Goal: Task Accomplishment & Management: Use online tool/utility

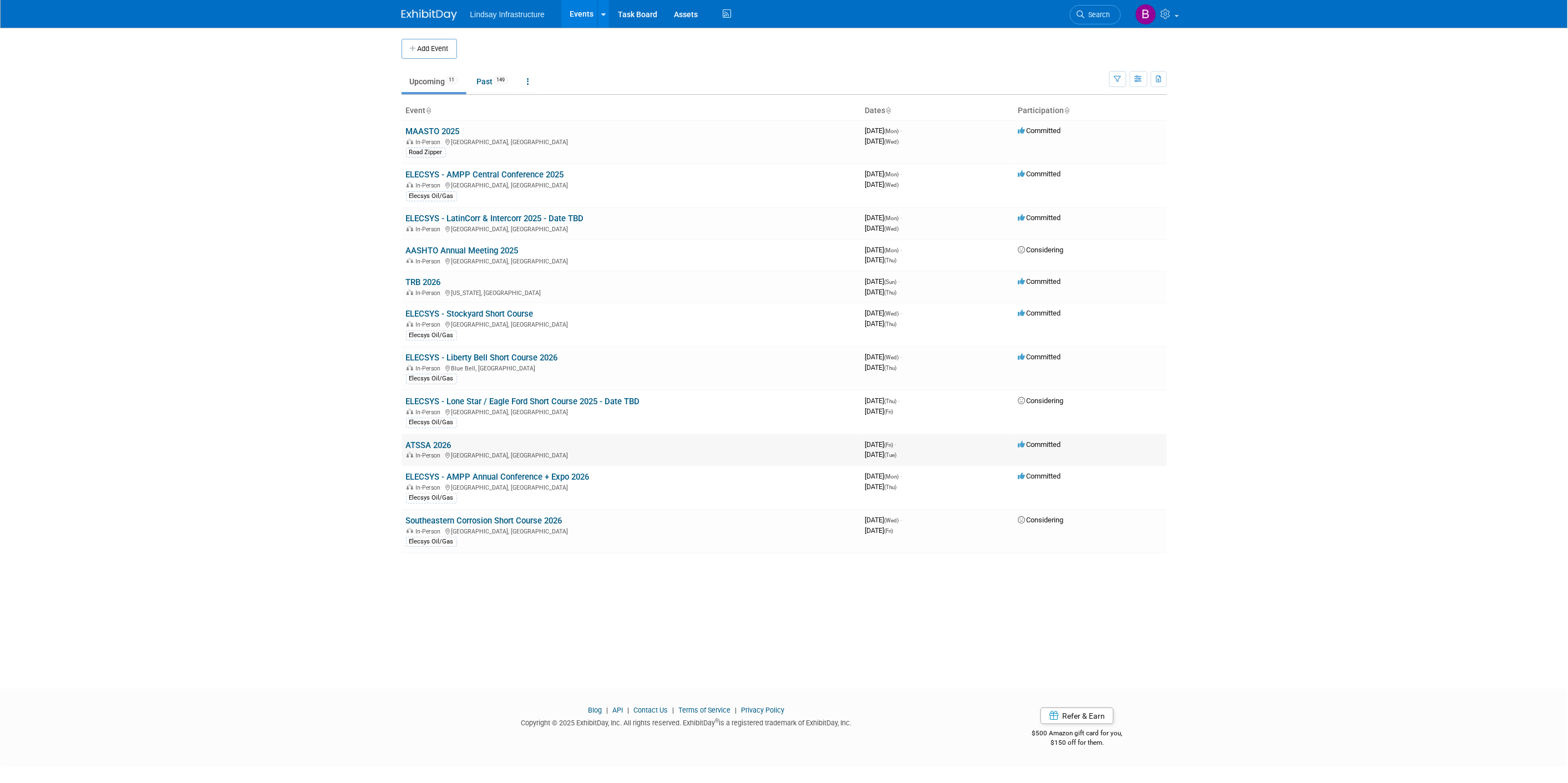
click at [440, 440] on link "ATSSA 2026" at bounding box center [429, 445] width 46 height 10
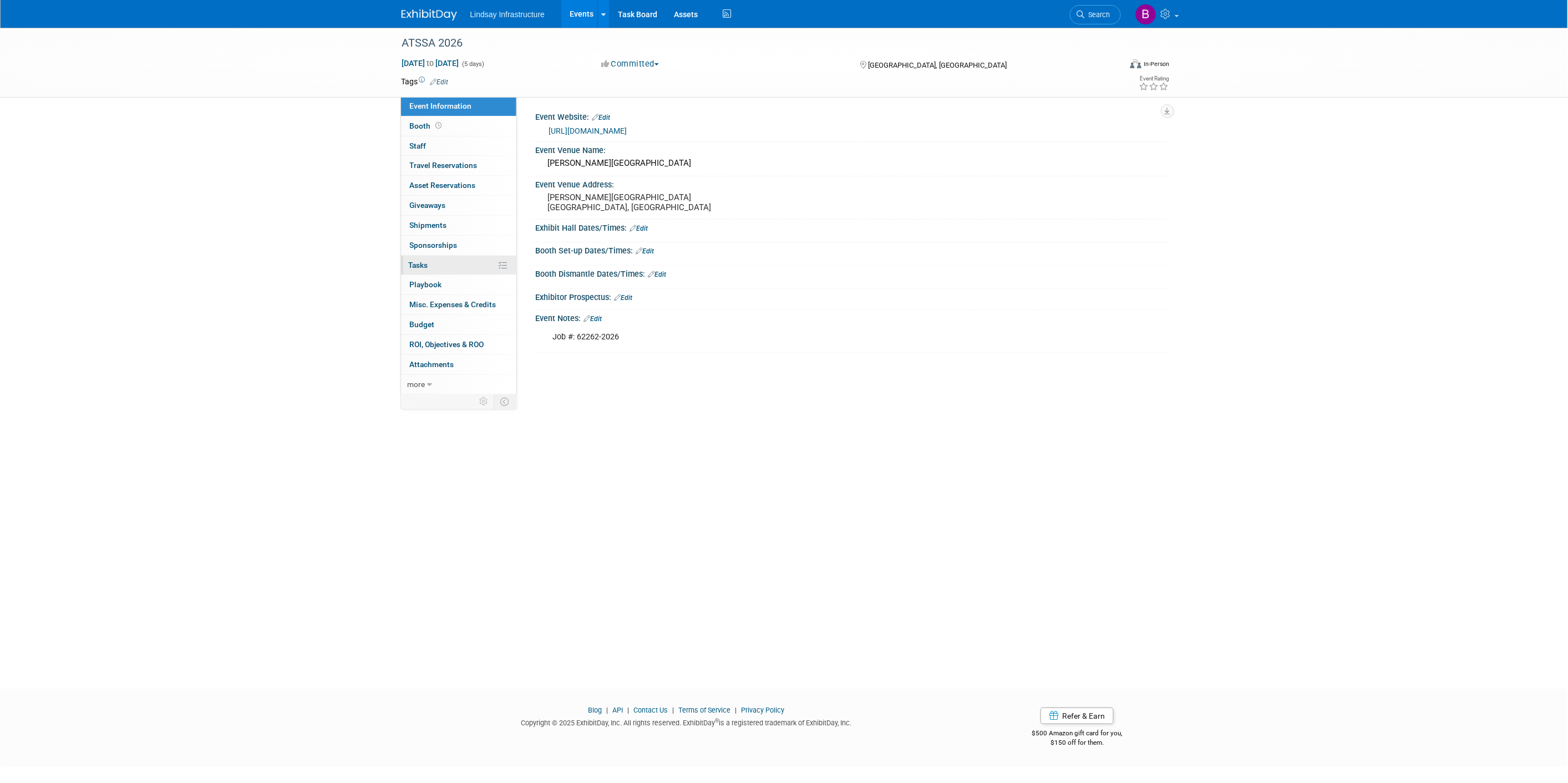
click at [441, 271] on link "0% Tasks 0%" at bounding box center [459, 265] width 116 height 19
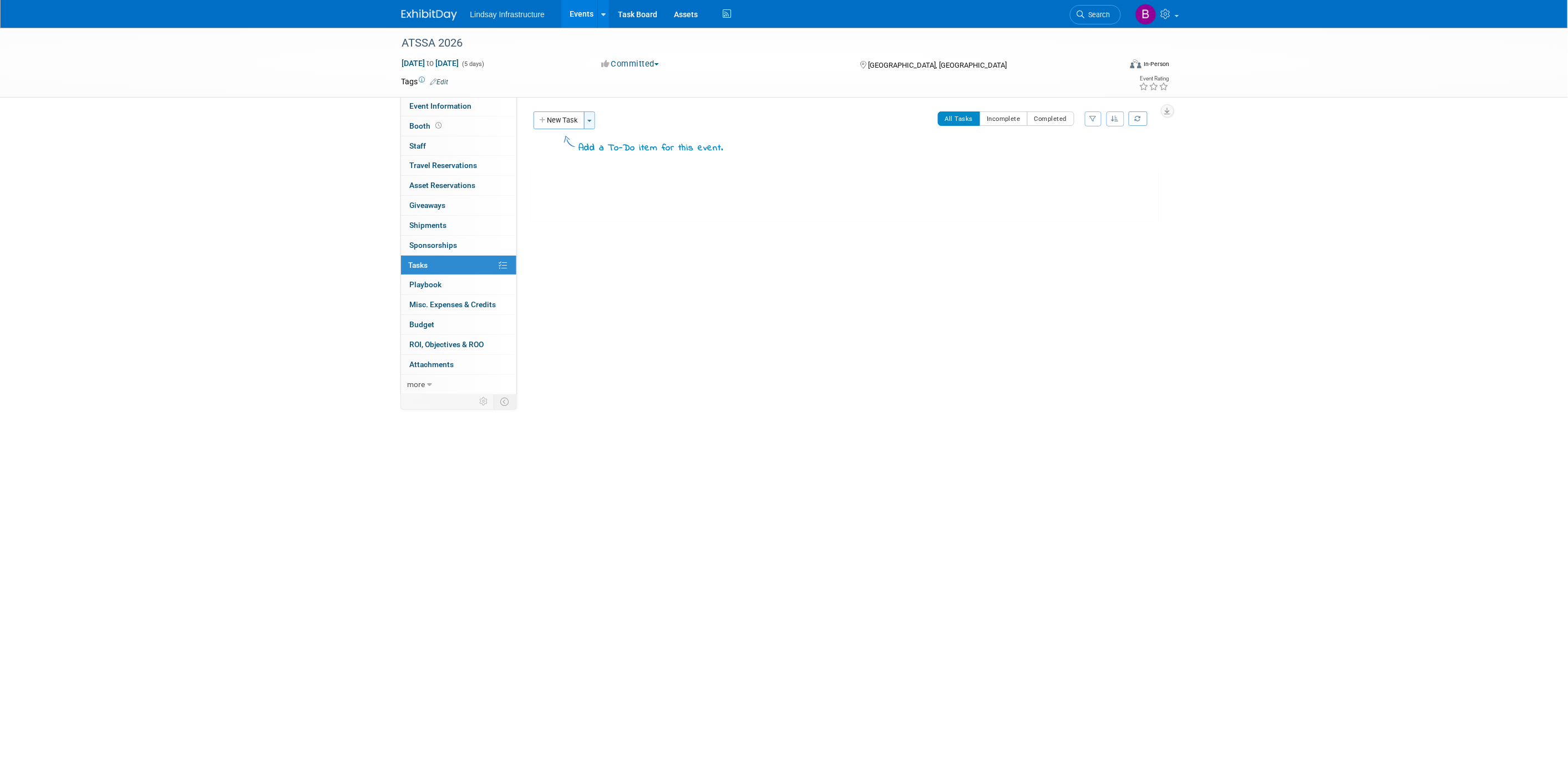
click at [594, 118] on button "Toggle Dropdown" at bounding box center [590, 120] width 11 height 18
click at [636, 159] on link "Copy tasks from another event" at bounding box center [656, 161] width 140 height 19
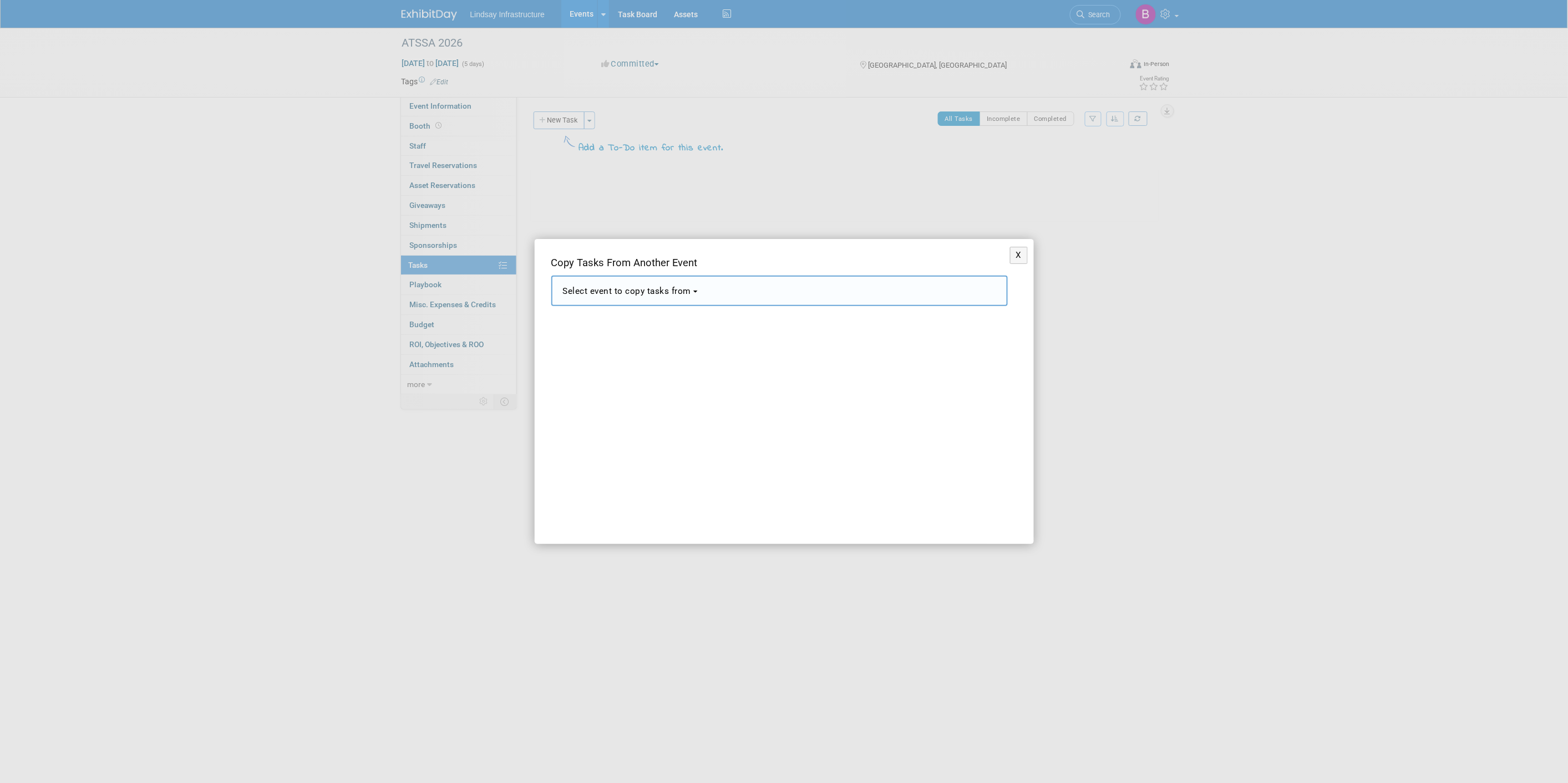
click at [628, 287] on span "Select event to copy tasks from" at bounding box center [627, 291] width 128 height 10
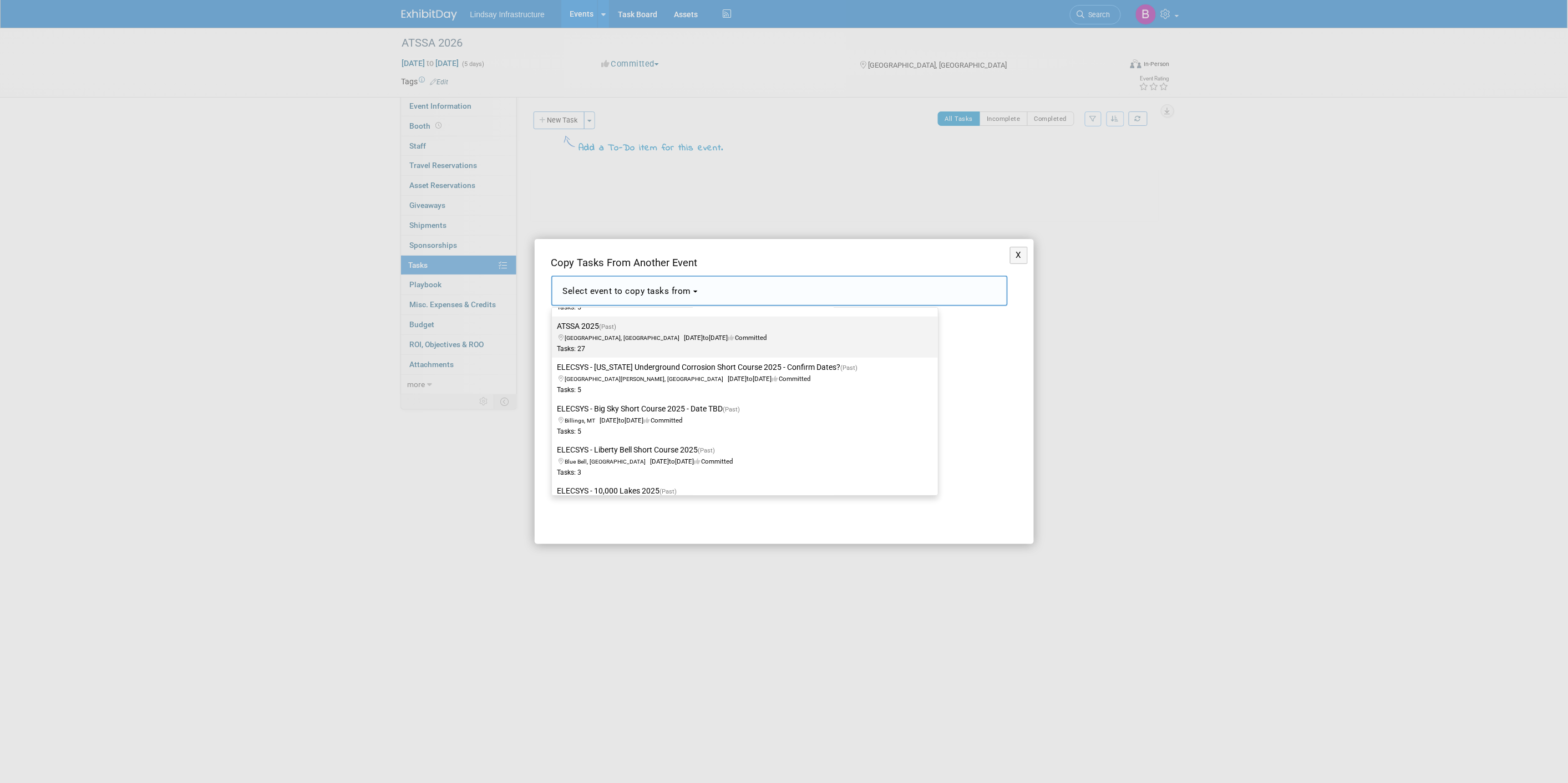
scroll to position [524, 0]
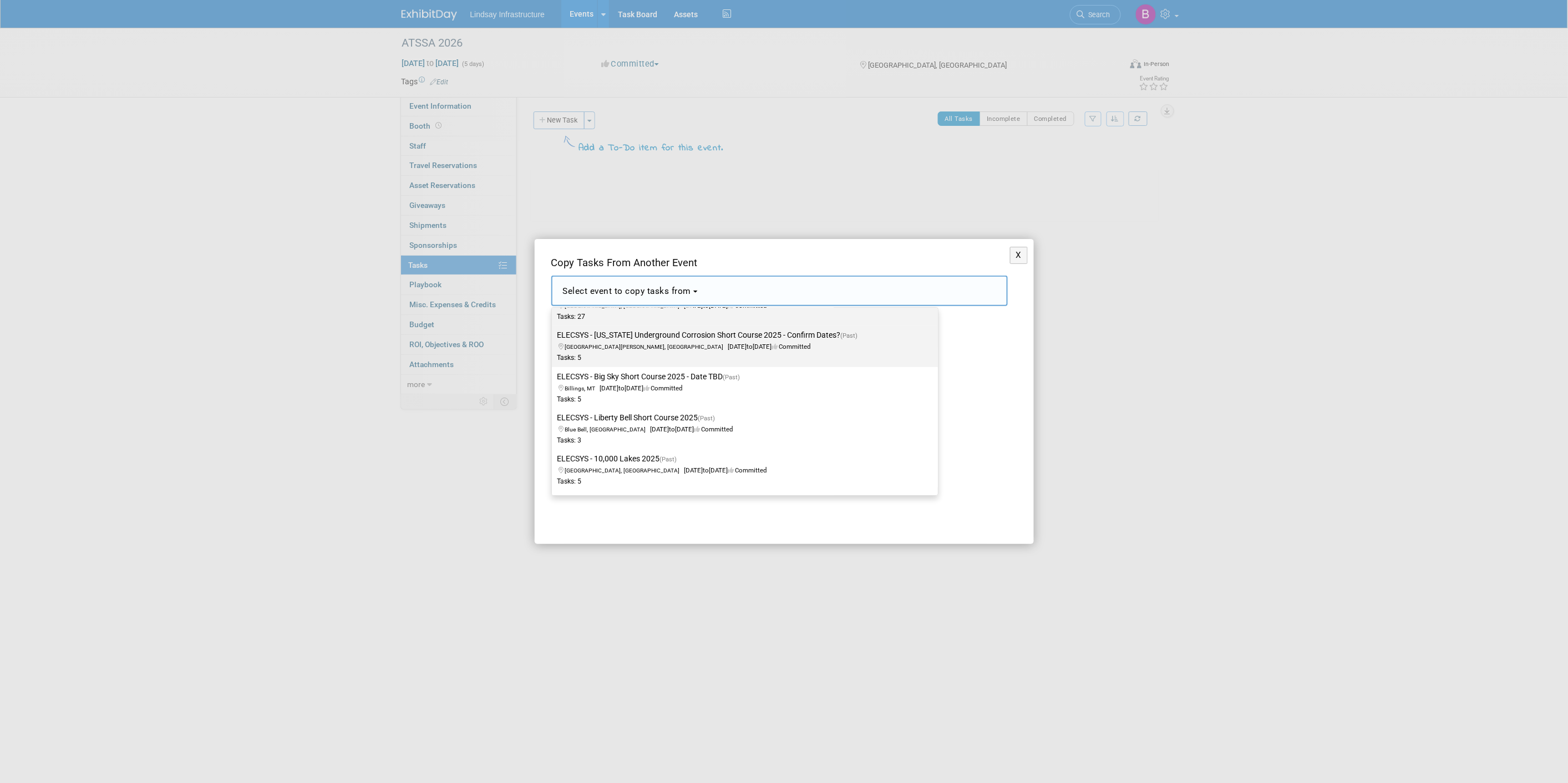
click at [603, 330] on label "ELECSYS - [US_STATE] Underground Corrosion Short Course 2025 - Confirm Dates? (…" at bounding box center [742, 346] width 369 height 37
click at [553, 332] on input "ELECSYS - [US_STATE] Underground Corrosion Short Course 2025 - Confirm Dates? (…" at bounding box center [550, 335] width 7 height 7
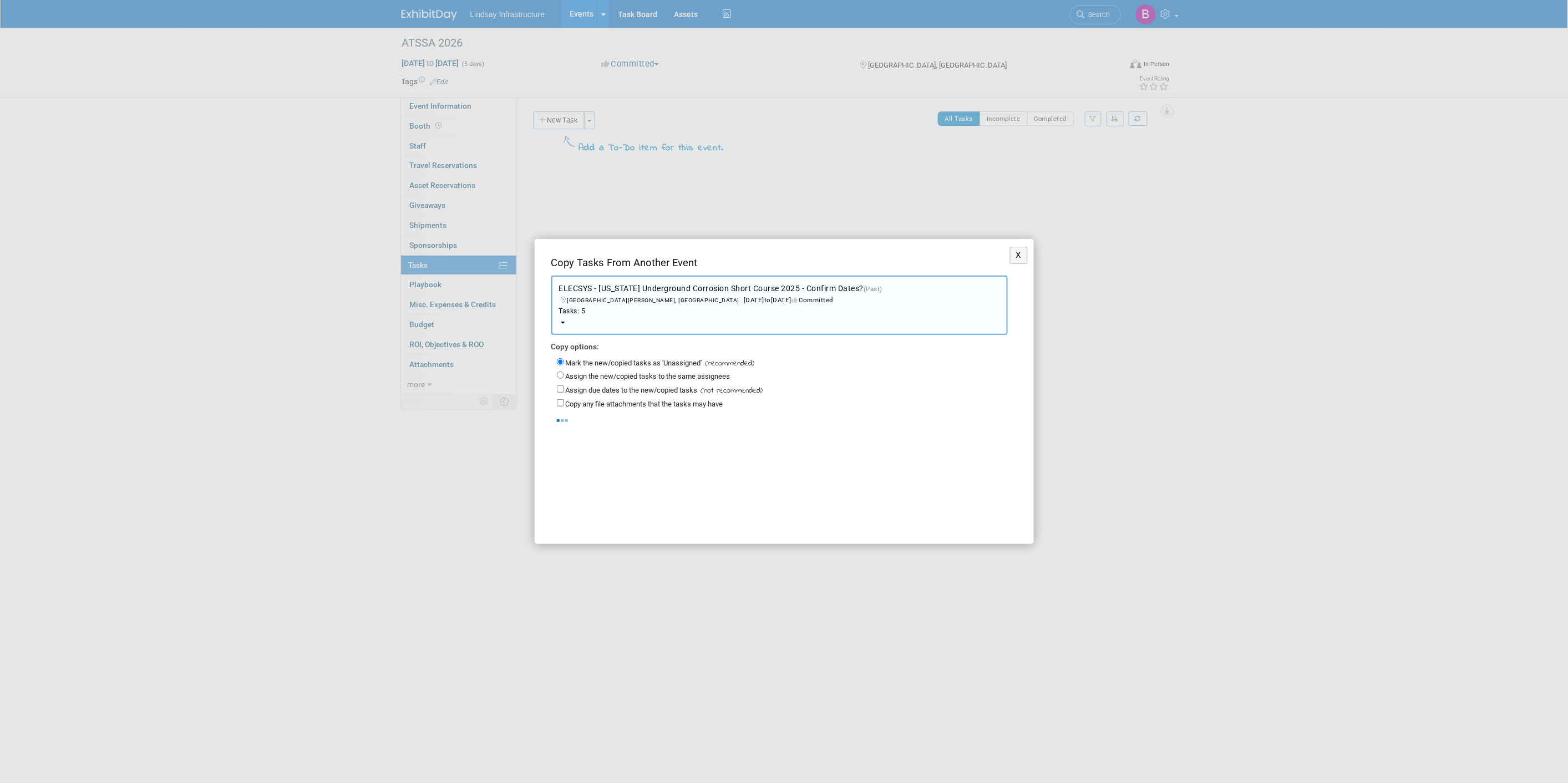
scroll to position [0, 0]
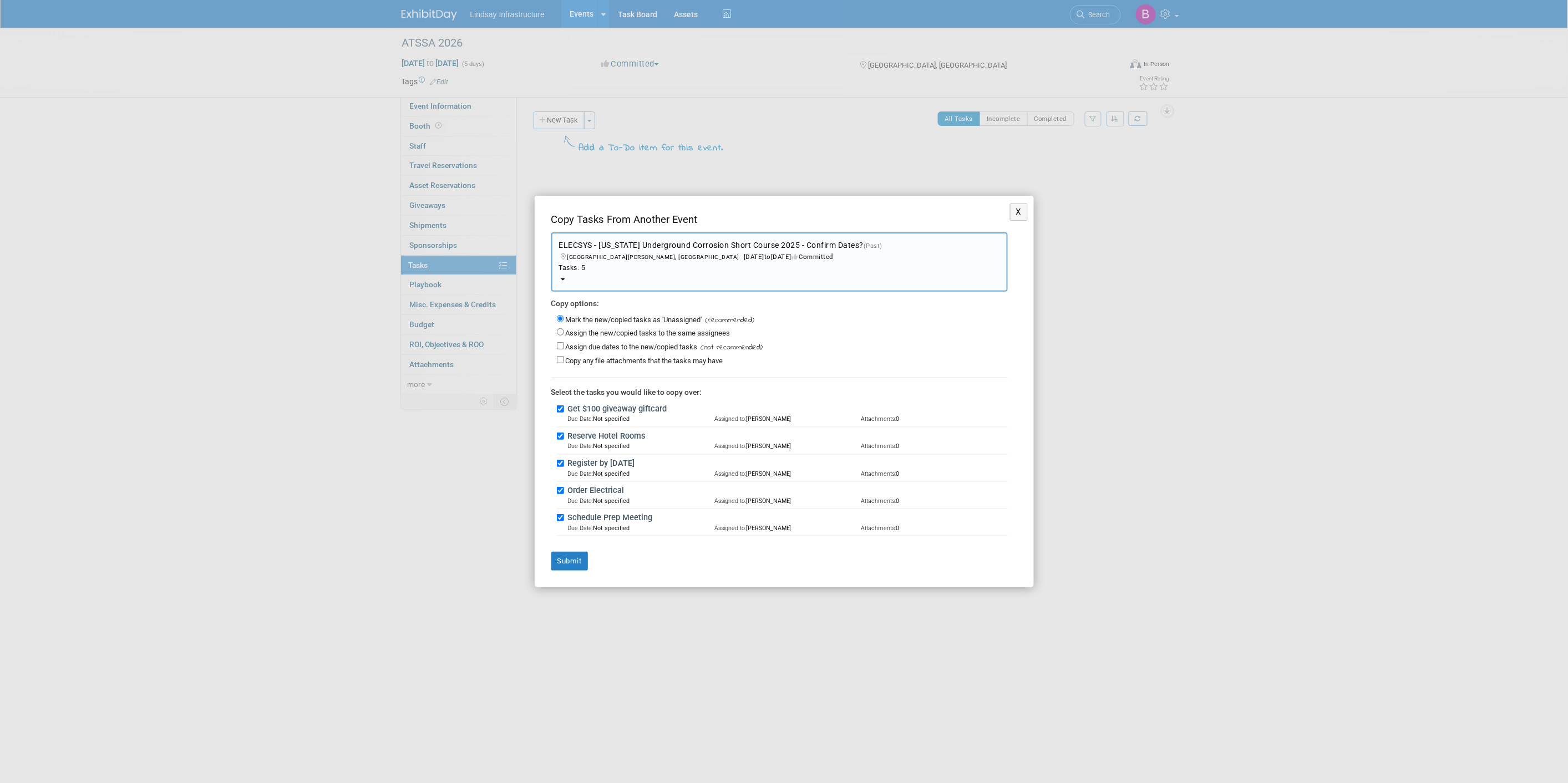
click at [852, 259] on button "ELECSYS - [US_STATE] Underground Corrosion Short Course 2025 - Confirm Dates? (…" at bounding box center [780, 262] width 457 height 59
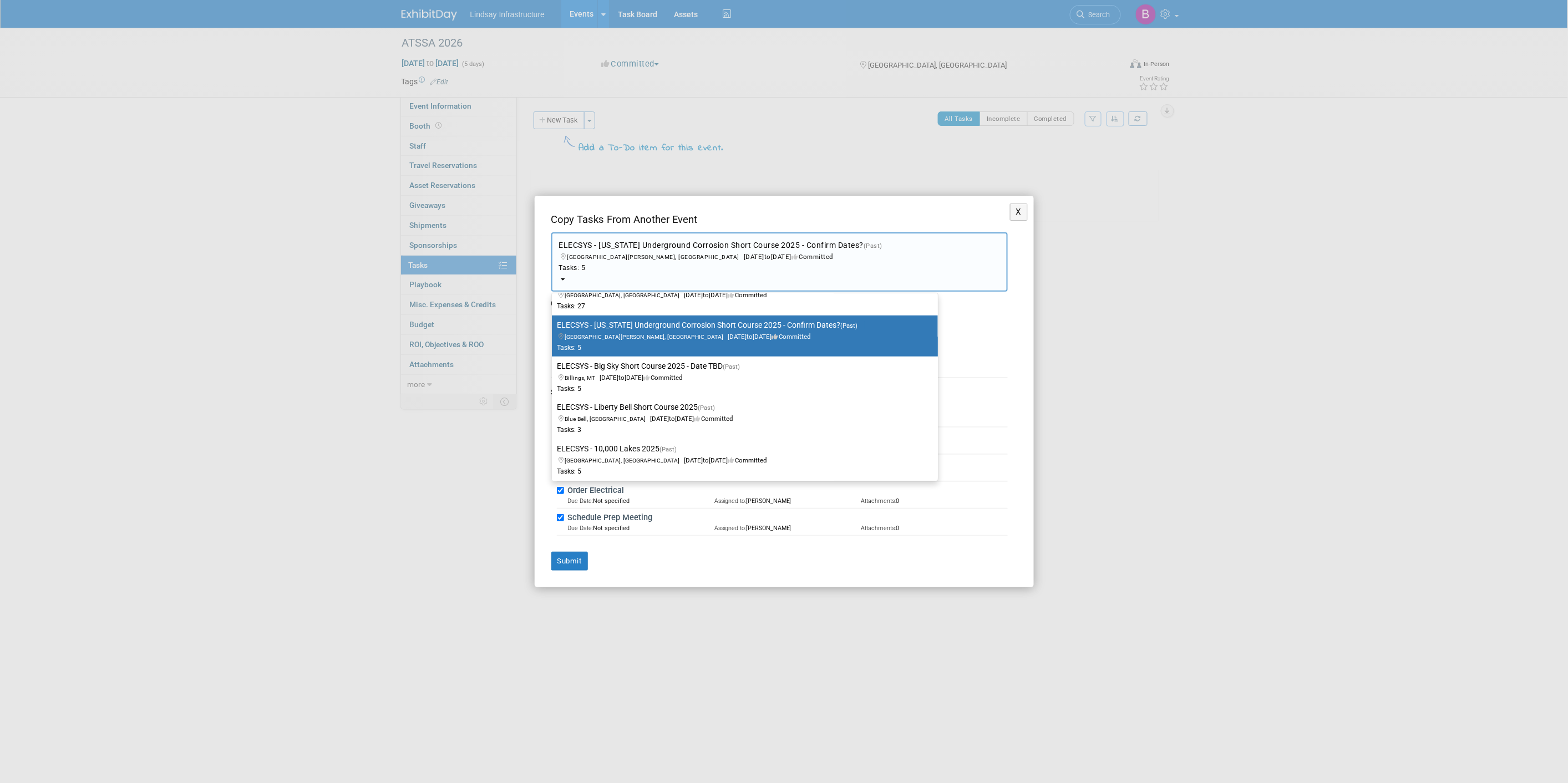
scroll to position [492, 0]
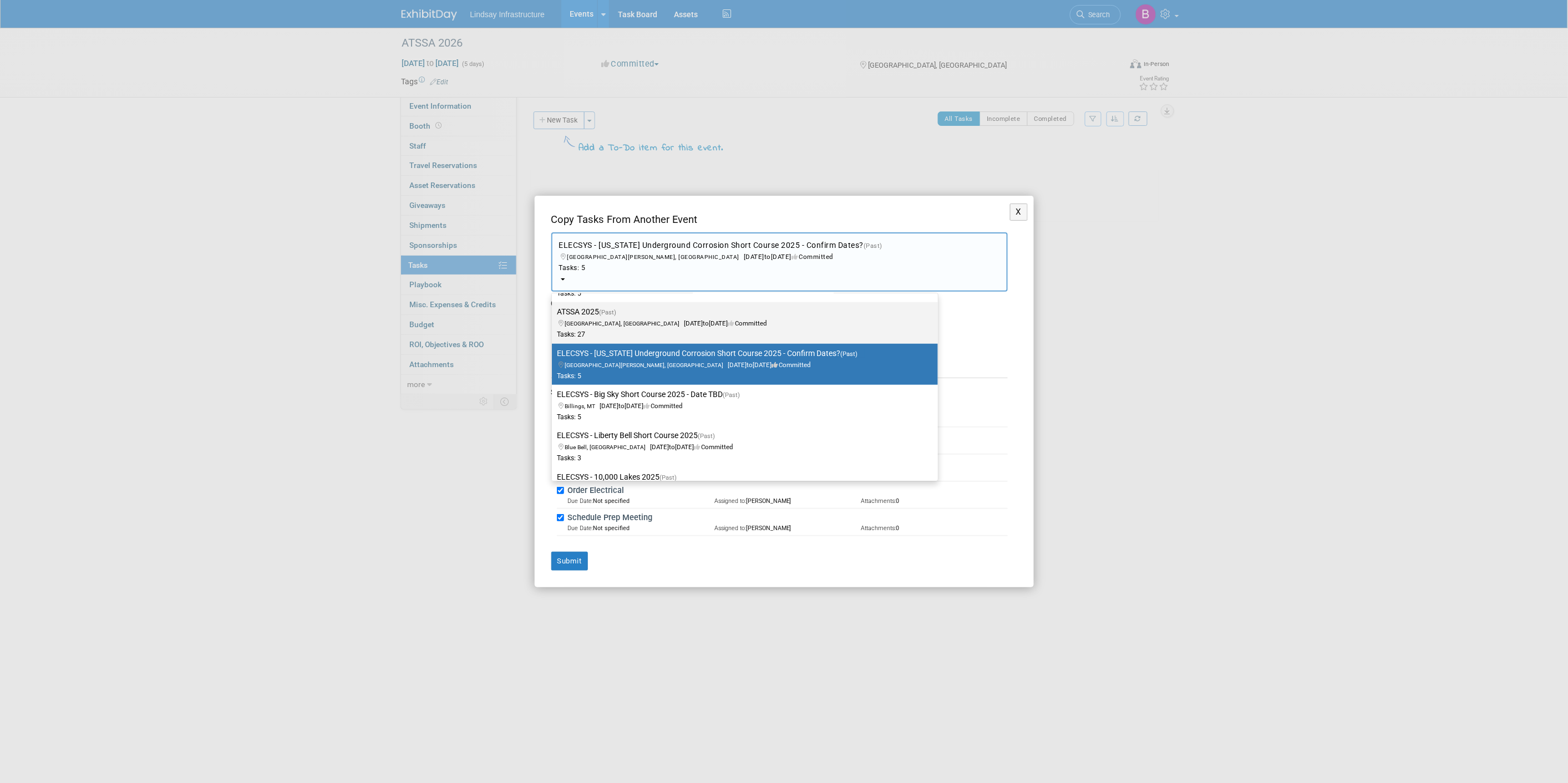
click at [703, 323] on span "to" at bounding box center [706, 323] width 6 height 8
click at [553, 315] on input "ATSSA 2025 (Past) [GEOGRAPHIC_DATA], [GEOGRAPHIC_DATA] [DATE] to [DATE] Committ…" at bounding box center [550, 312] width 7 height 7
select select "11109592"
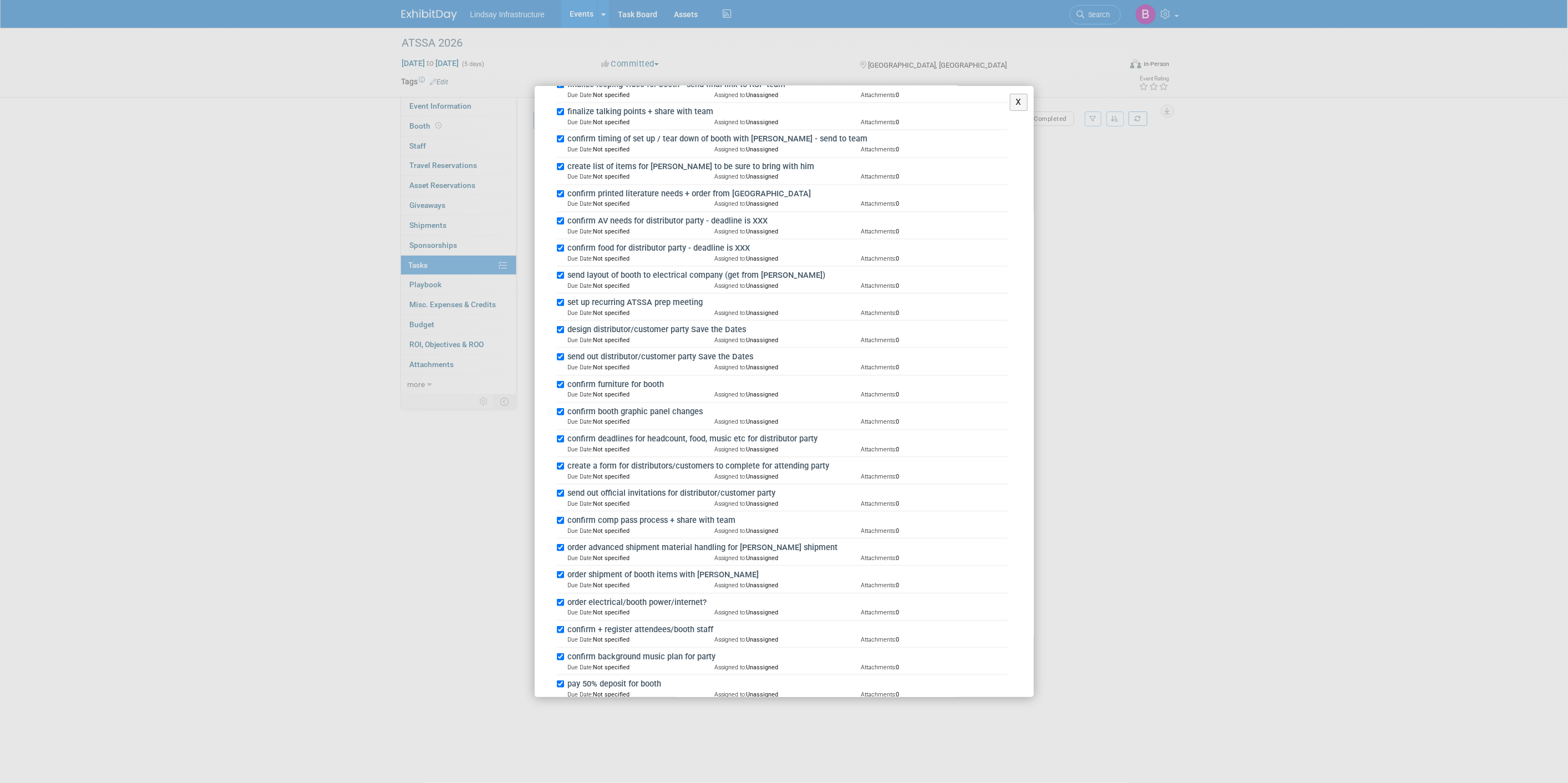
scroll to position [365, 0]
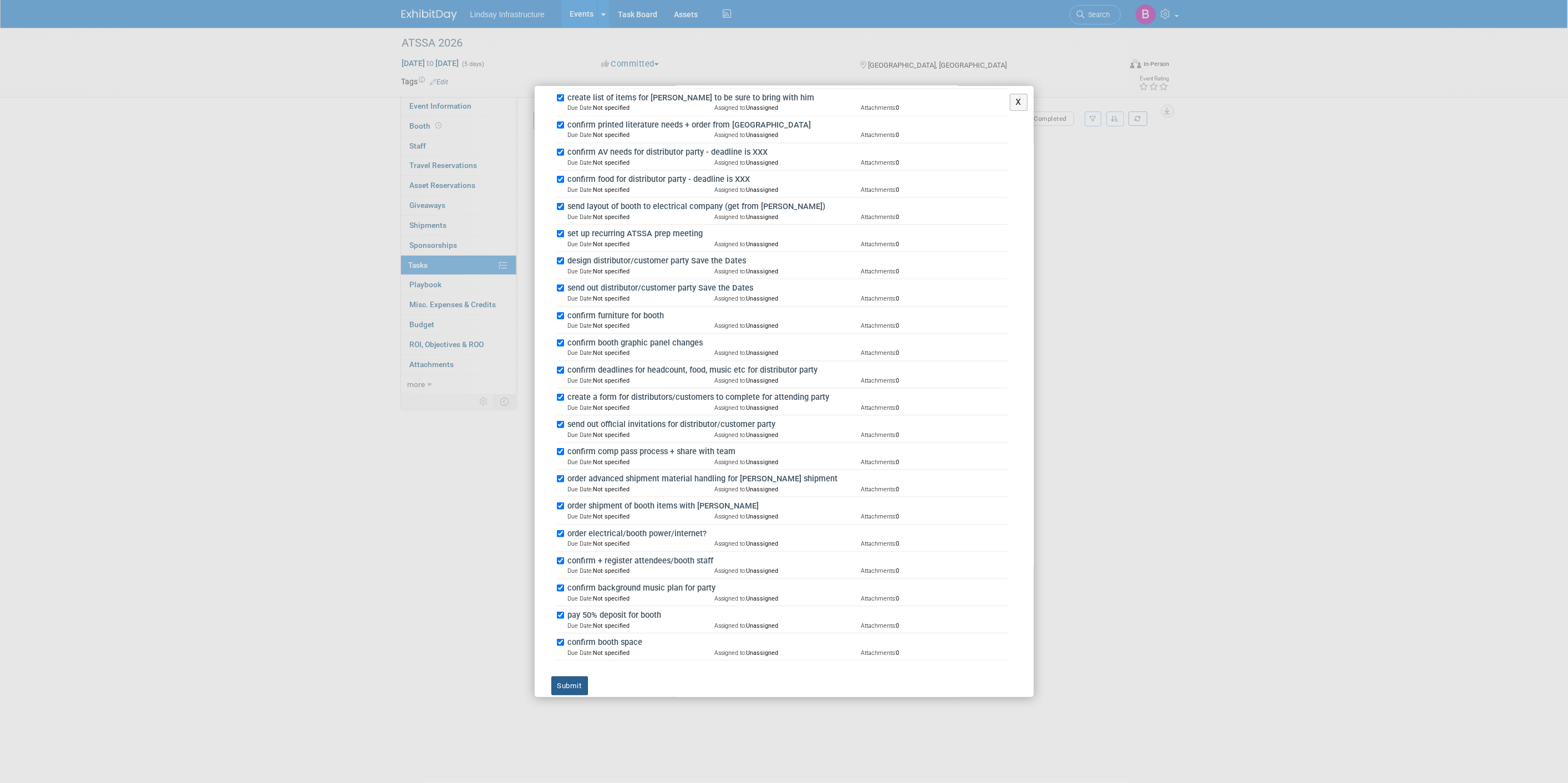
click at [573, 677] on button "Submit" at bounding box center [570, 686] width 37 height 19
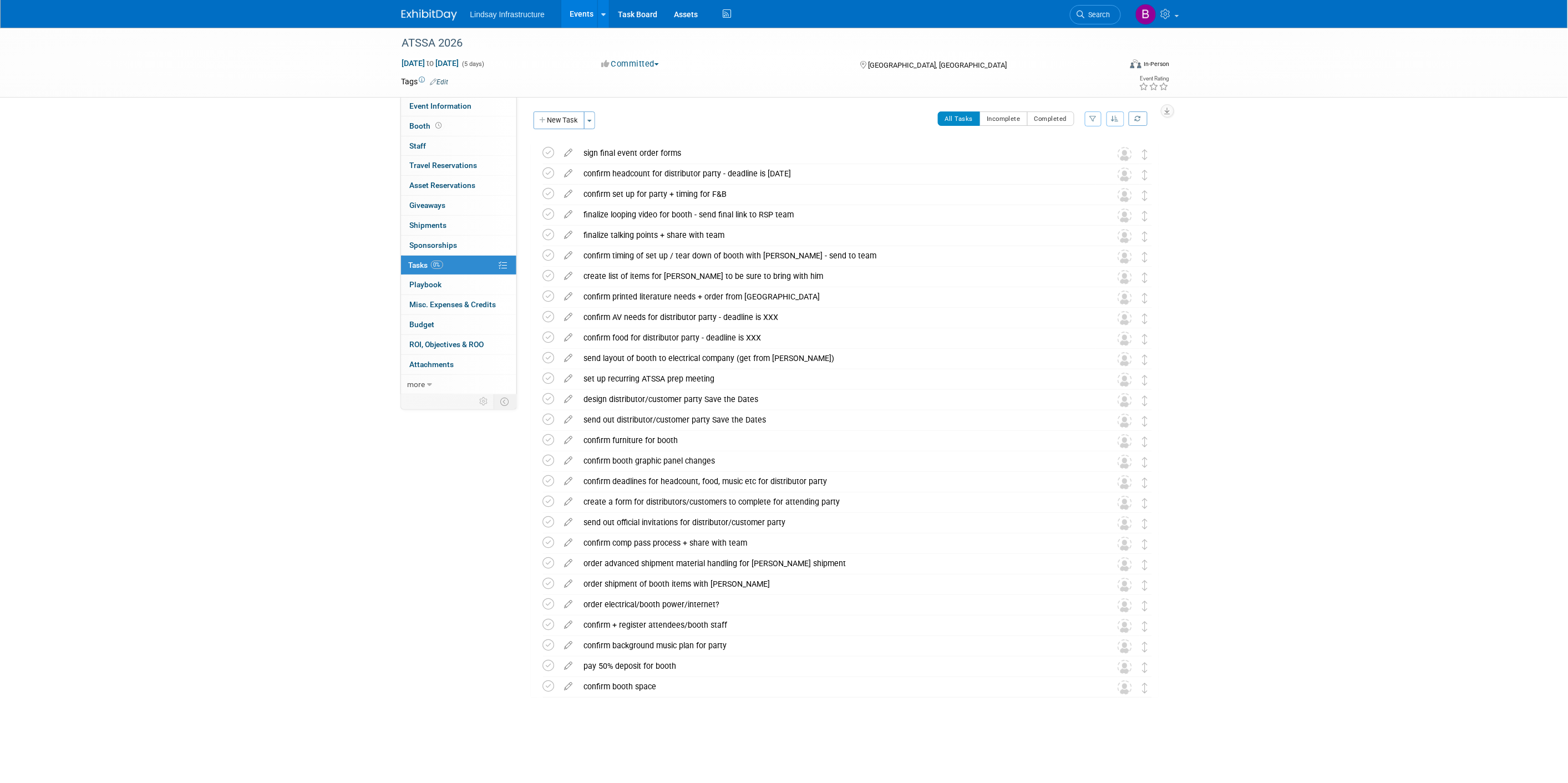
click at [575, 6] on link "Events" at bounding box center [581, 14] width 41 height 28
